Goal: Task Accomplishment & Management: Use online tool/utility

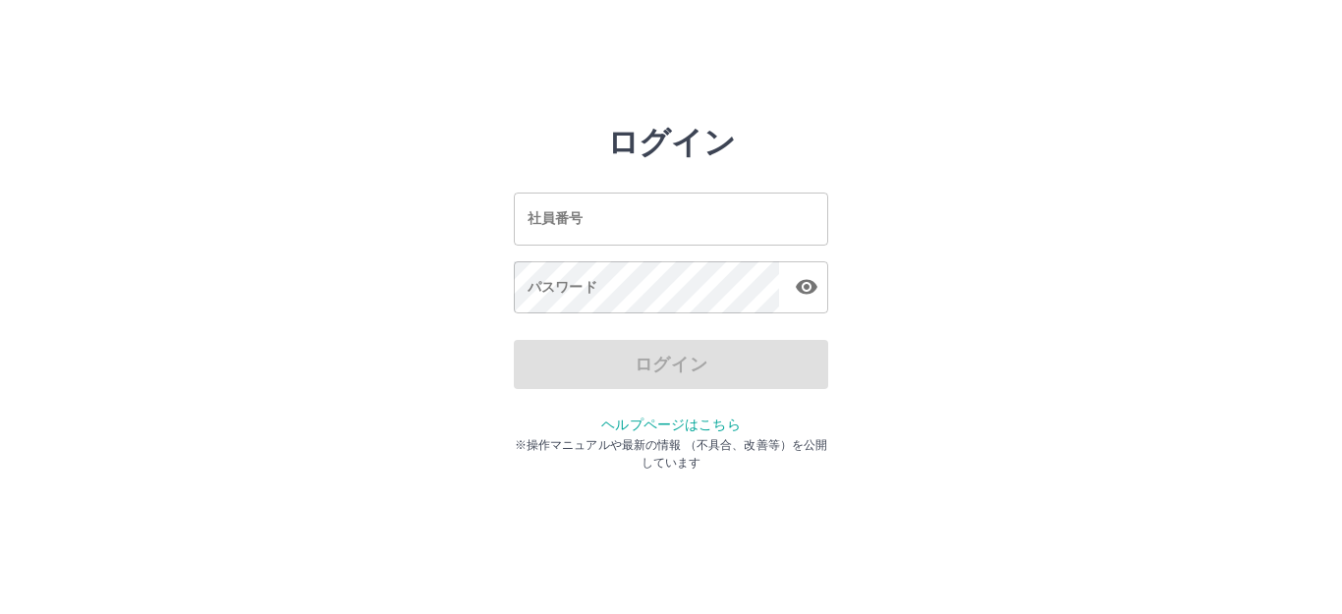
click at [657, 209] on input "社員番号" at bounding box center [671, 219] width 314 height 52
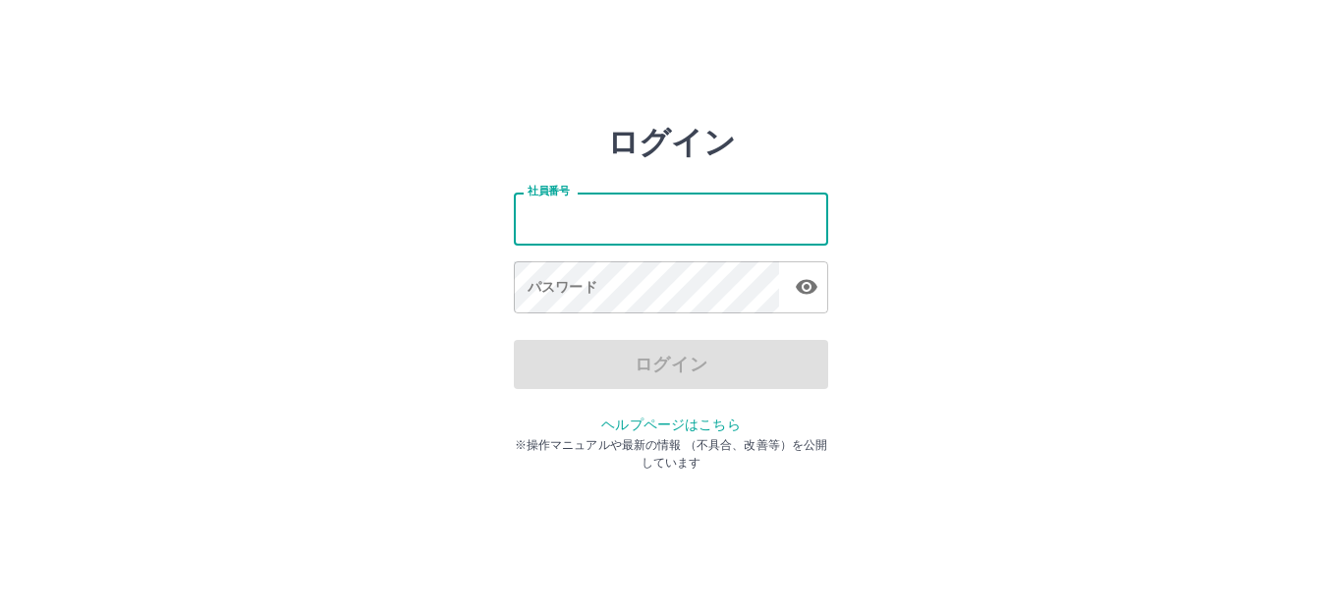
type input "*******"
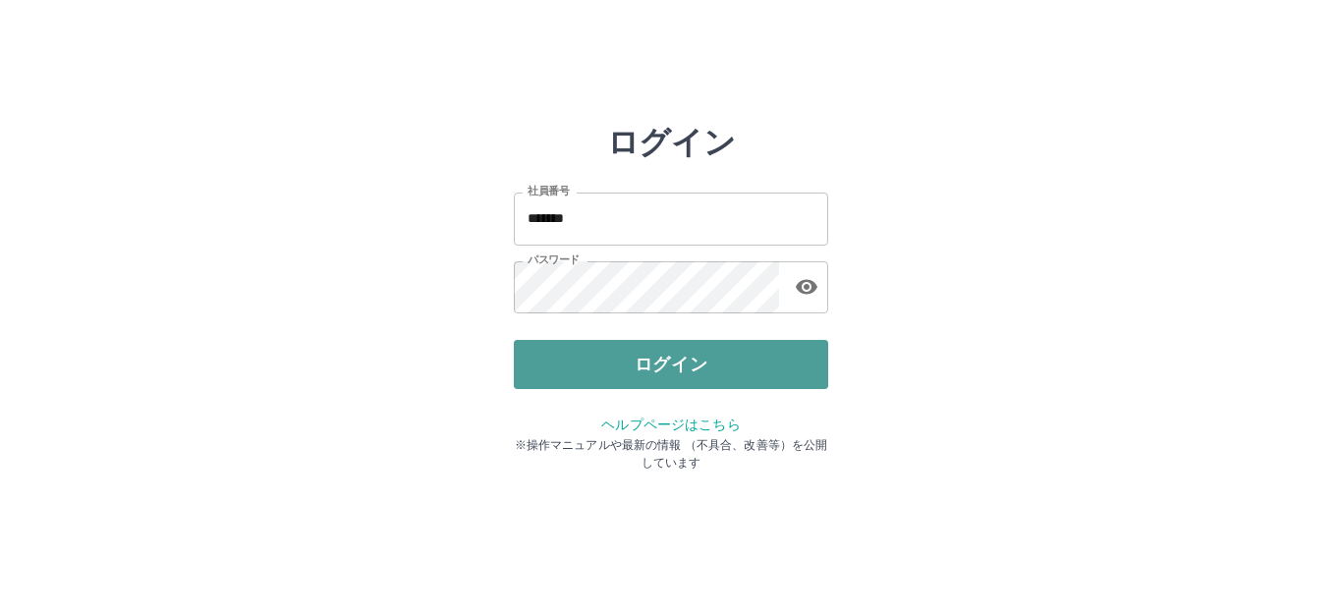
click at [652, 365] on button "ログイン" at bounding box center [671, 364] width 314 height 49
